Goal: Information Seeking & Learning: Learn about a topic

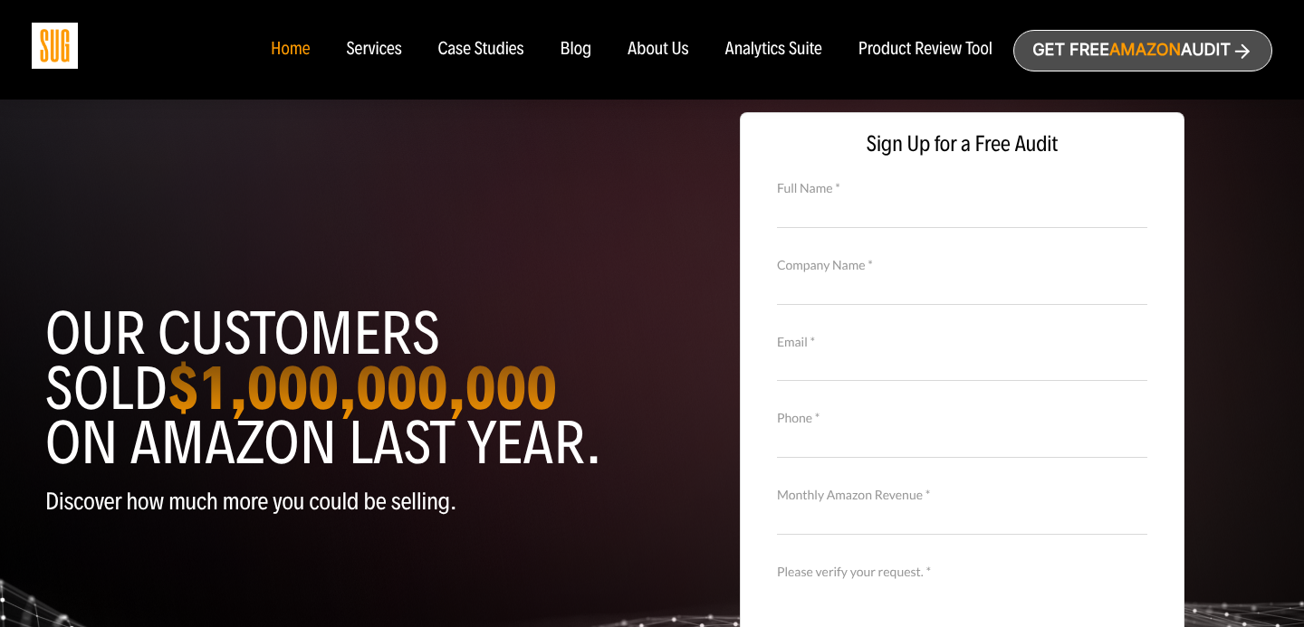
click at [570, 53] on div "Blog" at bounding box center [576, 50] width 32 height 20
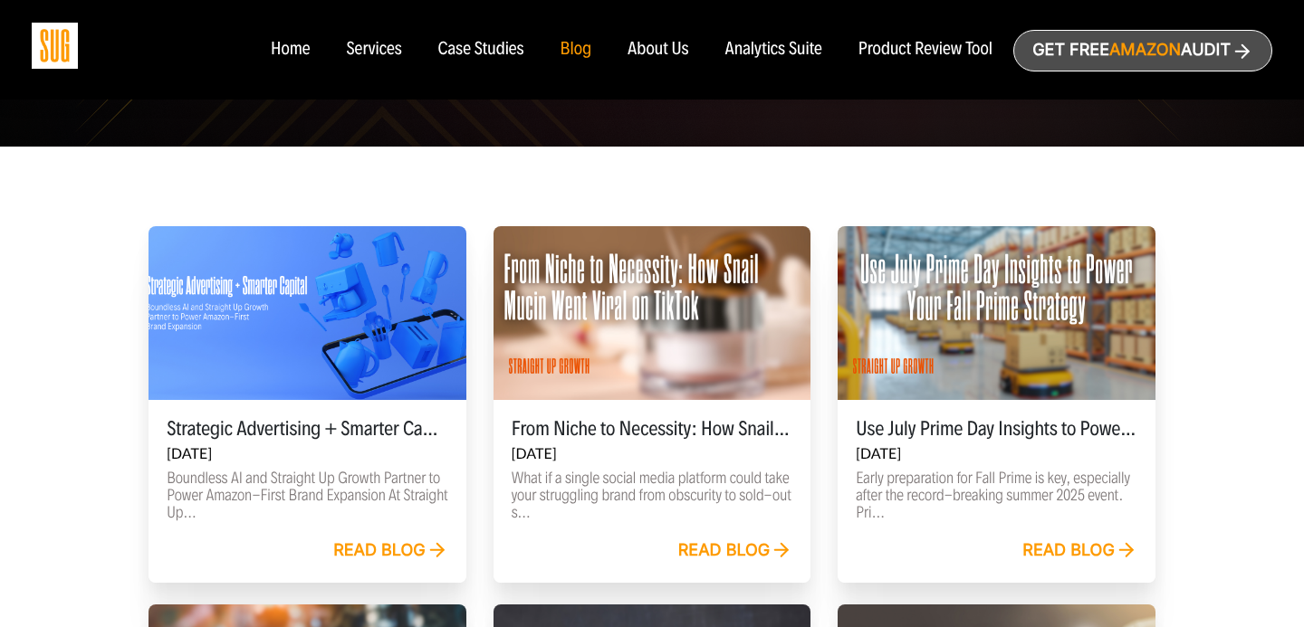
scroll to position [534, 0]
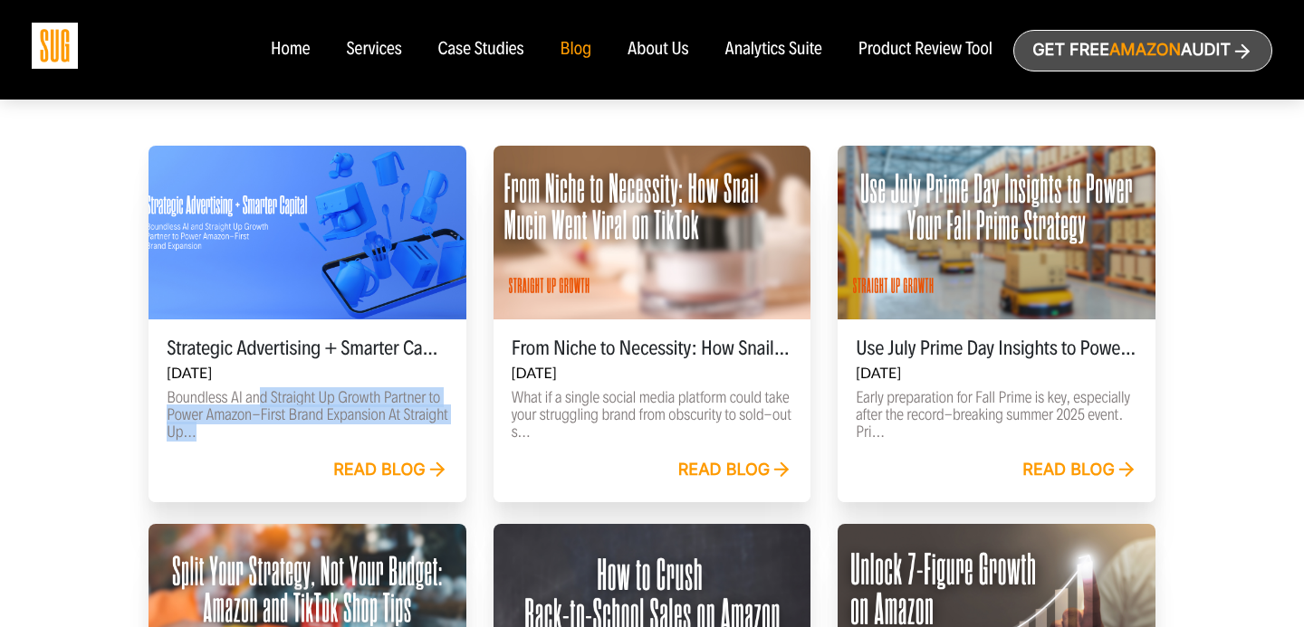
drag, startPoint x: 259, startPoint y: 400, endPoint x: 240, endPoint y: 452, distance: 55.0
click at [241, 452] on div "Strategic Advertising + Smarter Capital Sep 18, 2025 Boundless AI and Straight …" at bounding box center [307, 389] width 318 height 139
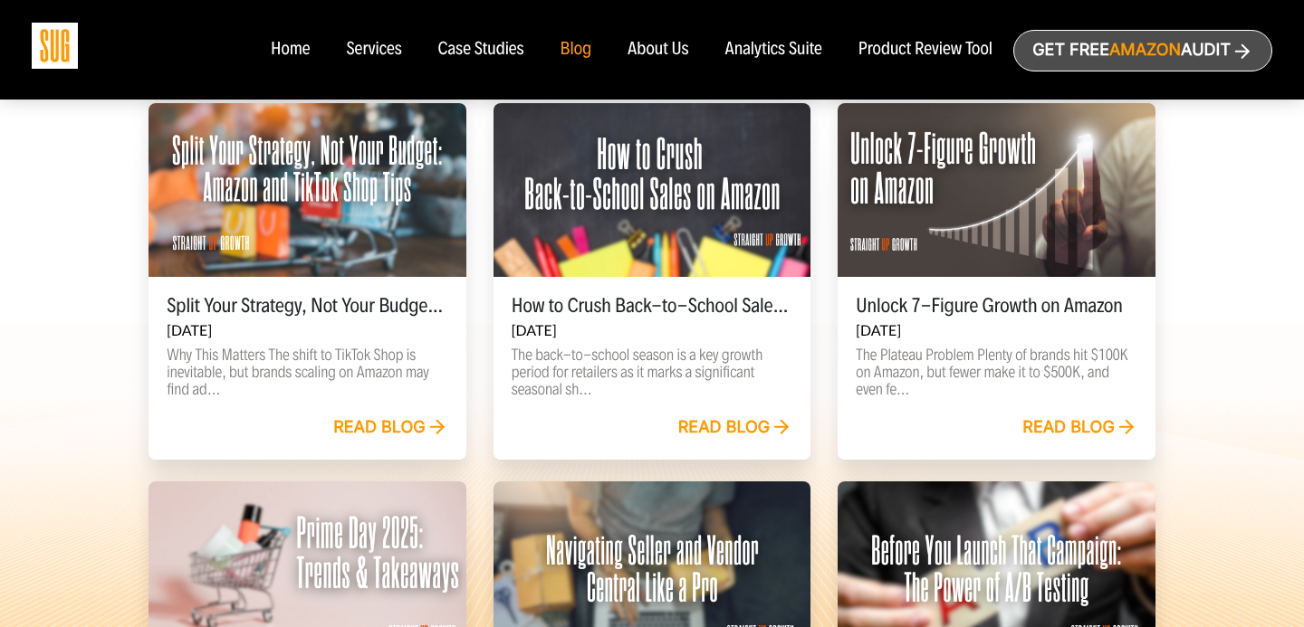
scroll to position [1276, 0]
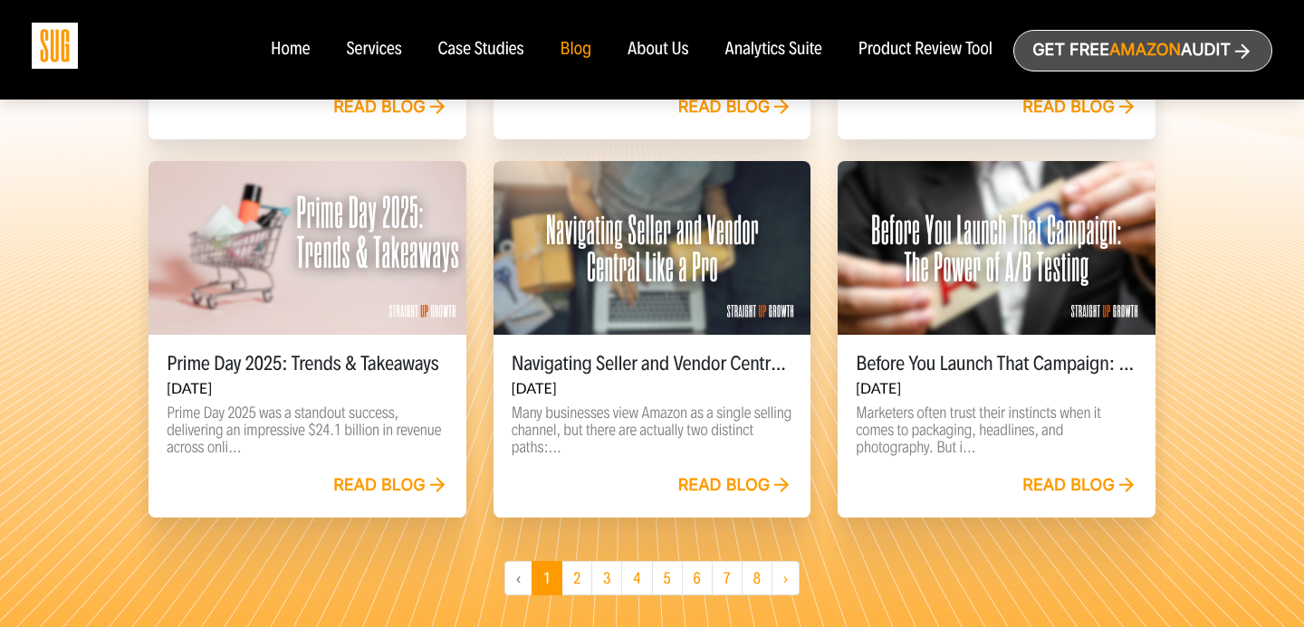
click at [376, 483] on link "Read blog" at bounding box center [390, 486] width 115 height 20
click at [930, 576] on div "‹ 1 2 3 4 5 6 7 8 ›" at bounding box center [652, 585] width 1304 height 49
click at [575, 580] on link "2" at bounding box center [576, 578] width 31 height 34
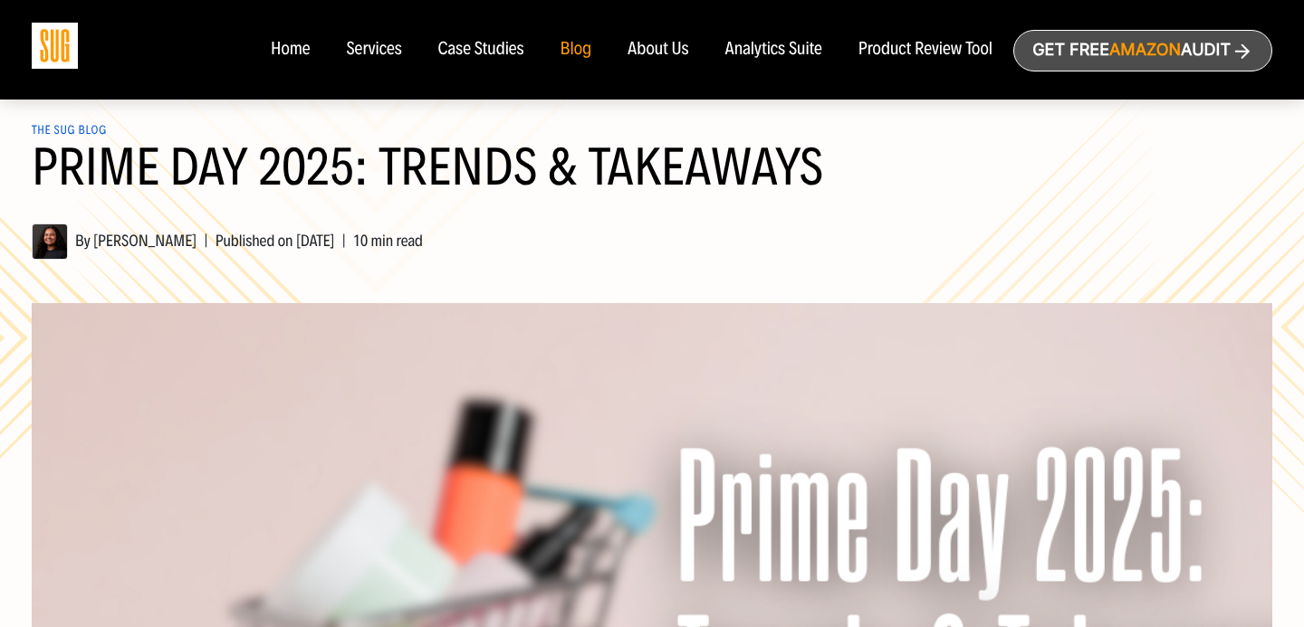
click at [937, 209] on h1 "Prime Day 2025: Trends & Takeaways" at bounding box center [652, 178] width 1240 height 76
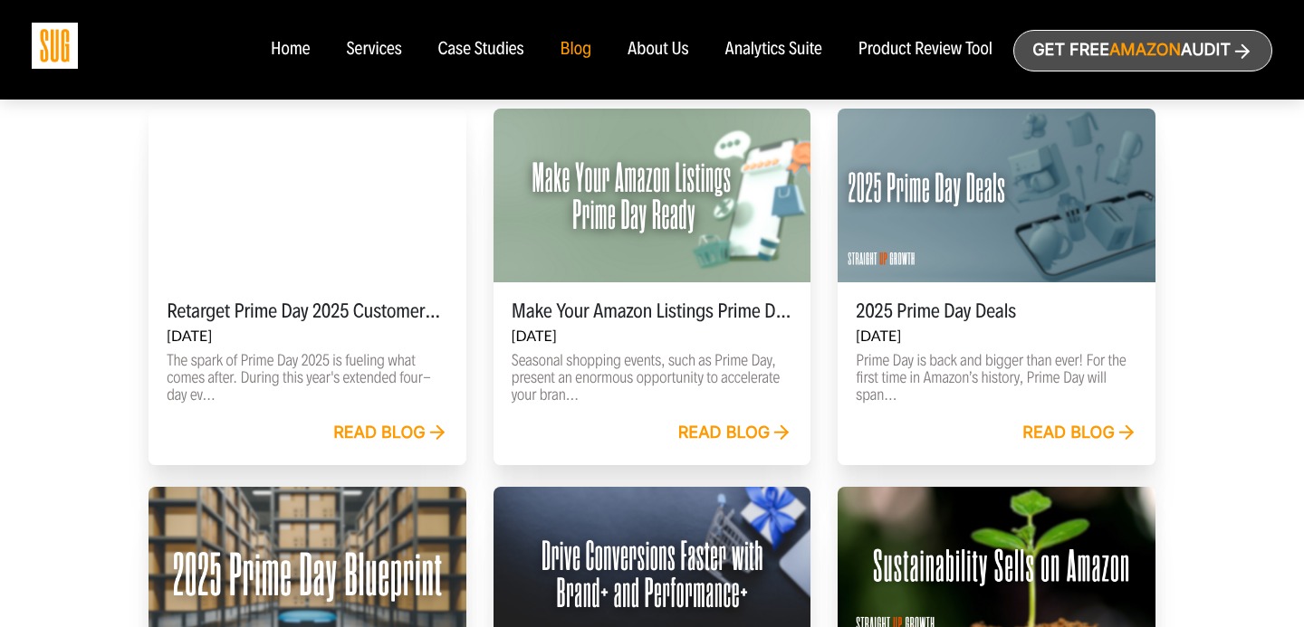
scroll to position [582, 0]
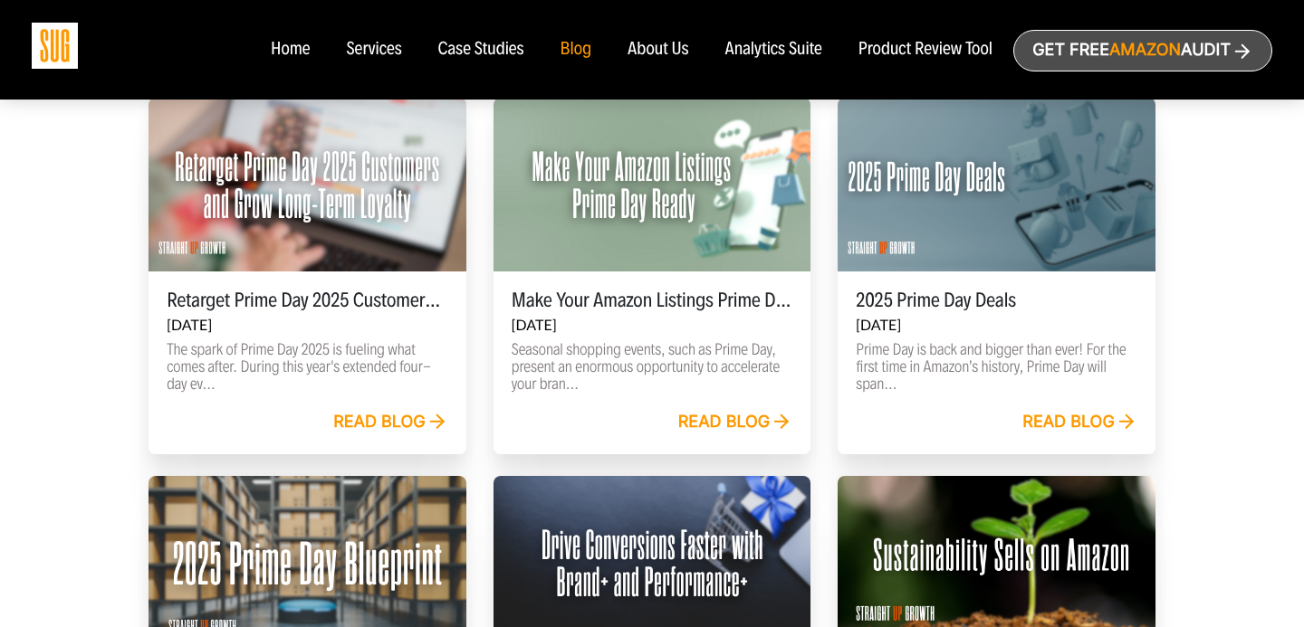
click at [755, 418] on link "Read blog" at bounding box center [735, 423] width 115 height 20
